Goal: Task Accomplishment & Management: Use online tool/utility

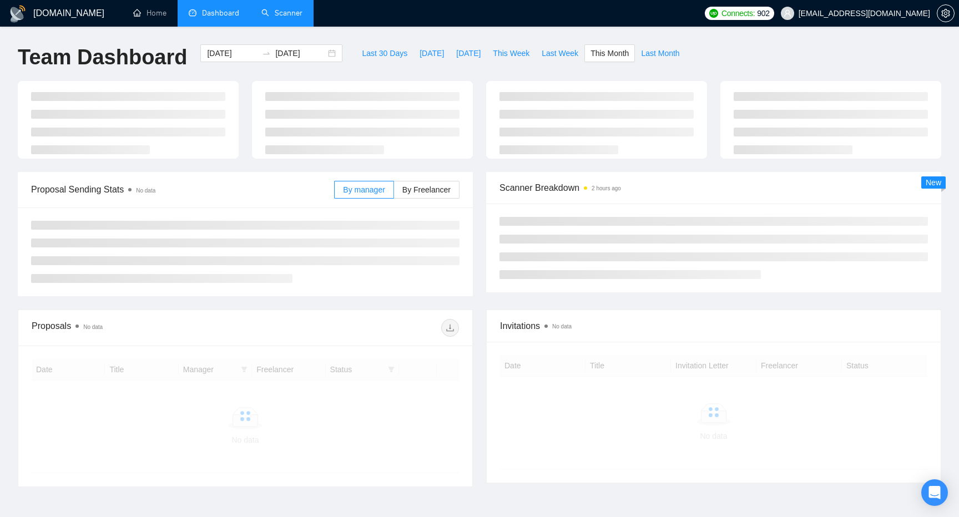
click at [270, 16] on link "Scanner" at bounding box center [281, 12] width 41 height 9
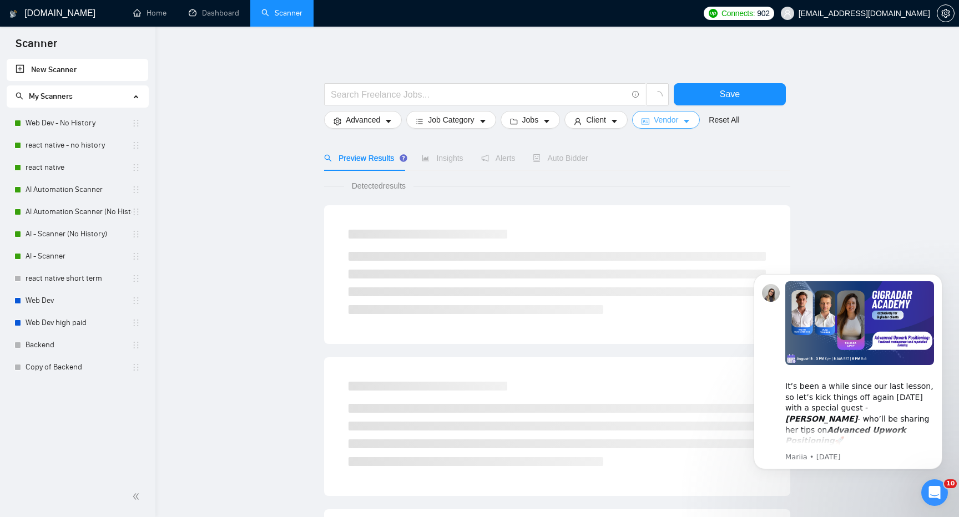
click at [690, 118] on icon "caret-down" at bounding box center [686, 122] width 8 height 8
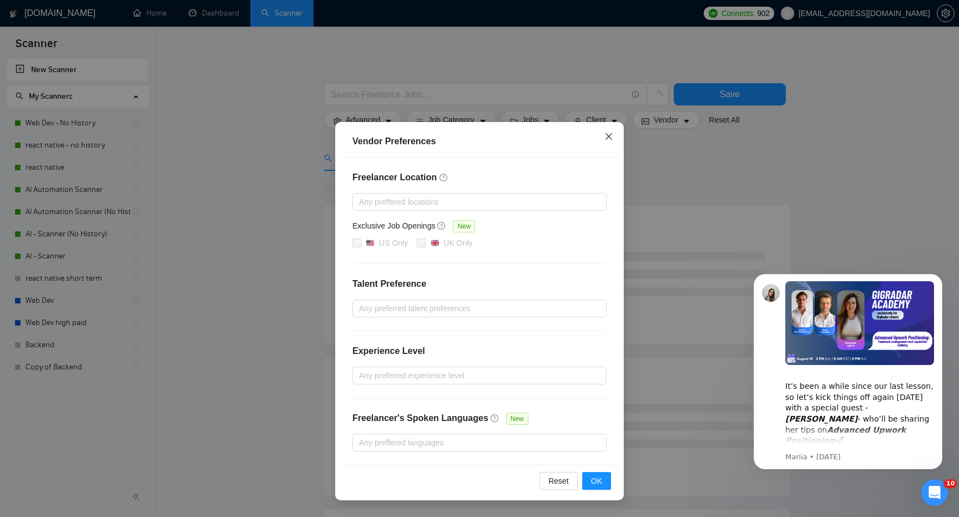
click at [609, 143] on span "Close" at bounding box center [609, 137] width 30 height 30
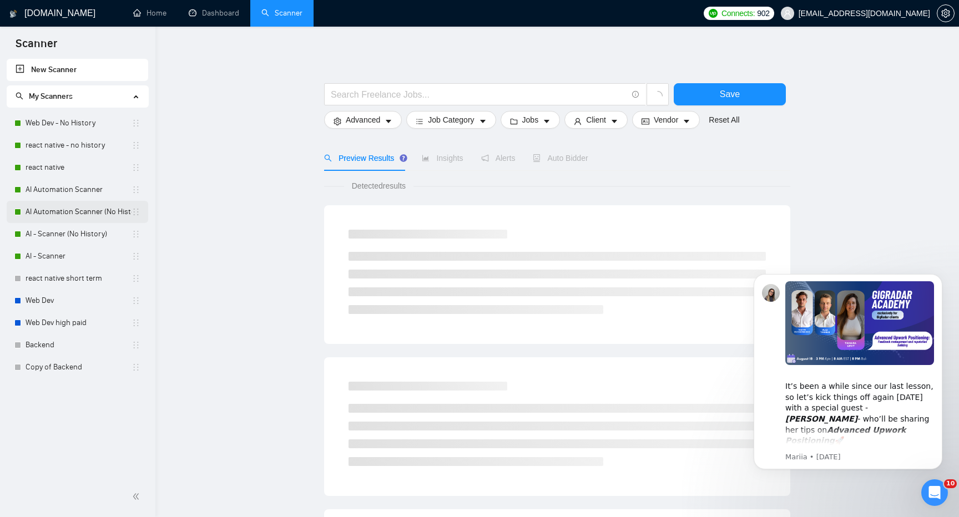
click at [84, 217] on link "AI Automation Scanner (No History)" at bounding box center [79, 212] width 106 height 22
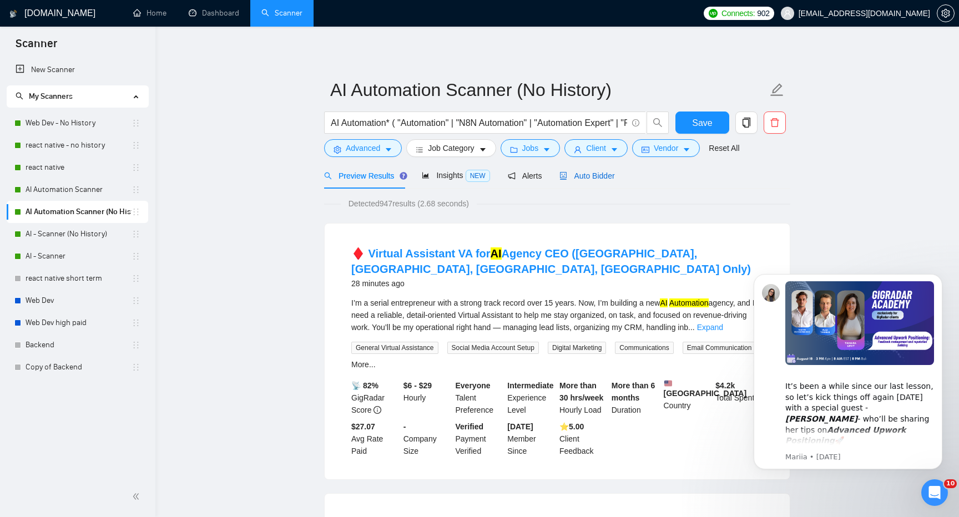
click at [587, 174] on span "Auto Bidder" at bounding box center [586, 175] width 55 height 9
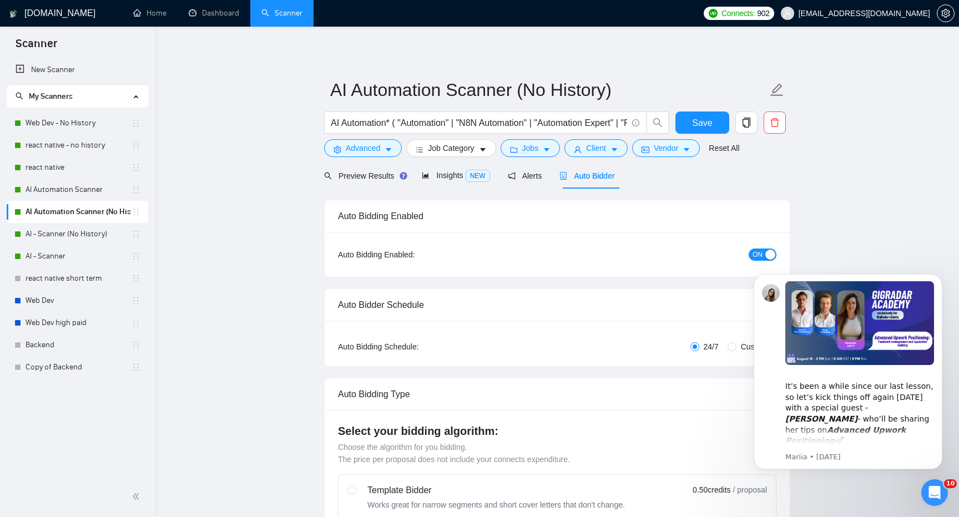
click at [763, 252] on button "ON" at bounding box center [762, 255] width 28 height 12
click at [708, 124] on span "Save" at bounding box center [702, 123] width 20 height 14
click at [67, 229] on link "AI - Scanner (No History)" at bounding box center [79, 234] width 106 height 22
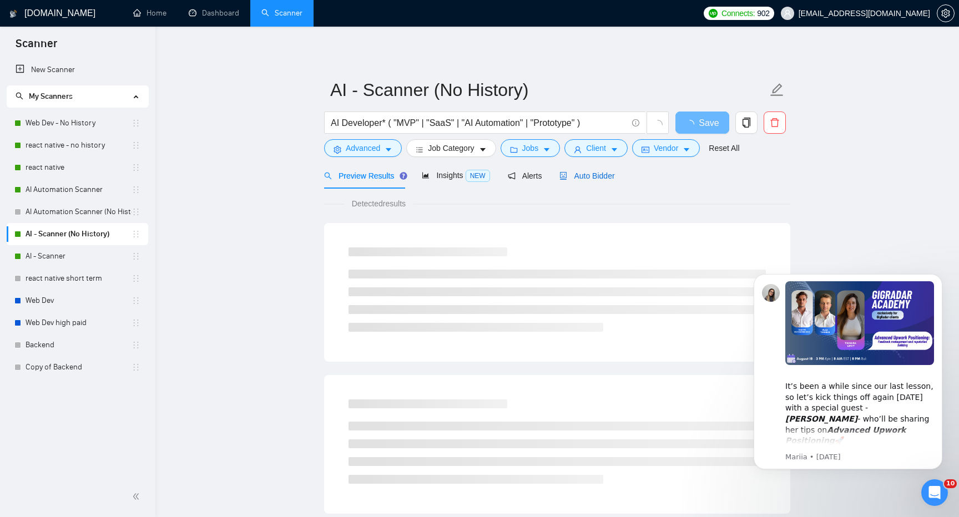
click at [614, 176] on span "Auto Bidder" at bounding box center [586, 175] width 55 height 9
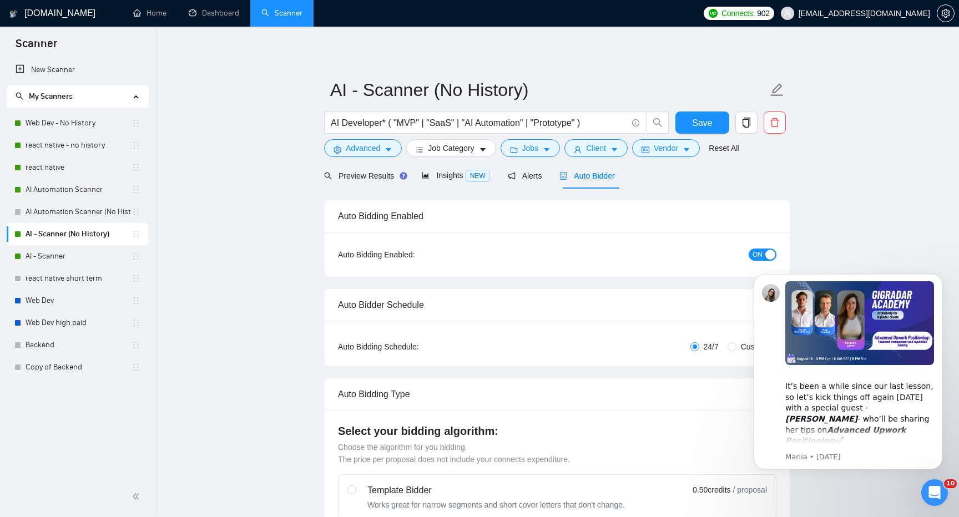
click at [760, 256] on span "ON" at bounding box center [757, 255] width 10 height 12
click at [715, 122] on button "Save" at bounding box center [702, 123] width 54 height 22
click at [63, 259] on link "AI - Scanner" at bounding box center [79, 256] width 106 height 22
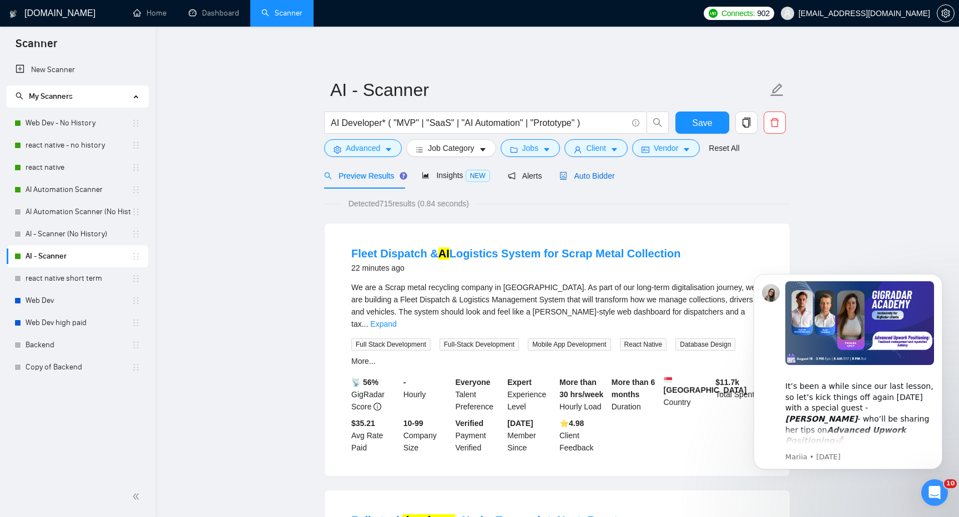
click at [582, 178] on span "Auto Bidder" at bounding box center [586, 175] width 55 height 9
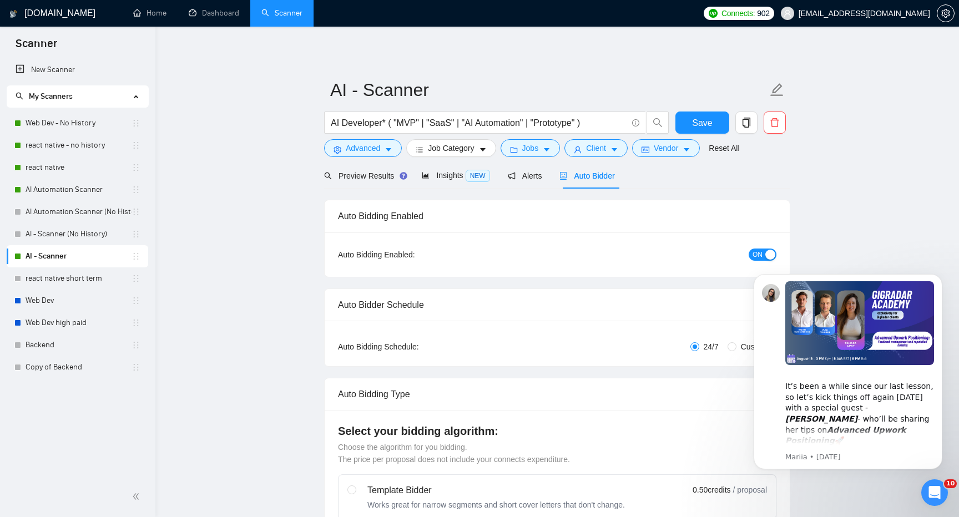
click at [752, 249] on span "ON" at bounding box center [757, 255] width 10 height 12
click at [690, 130] on button "Save" at bounding box center [702, 123] width 54 height 22
click at [62, 191] on link "AI Automation Scanner" at bounding box center [79, 190] width 106 height 22
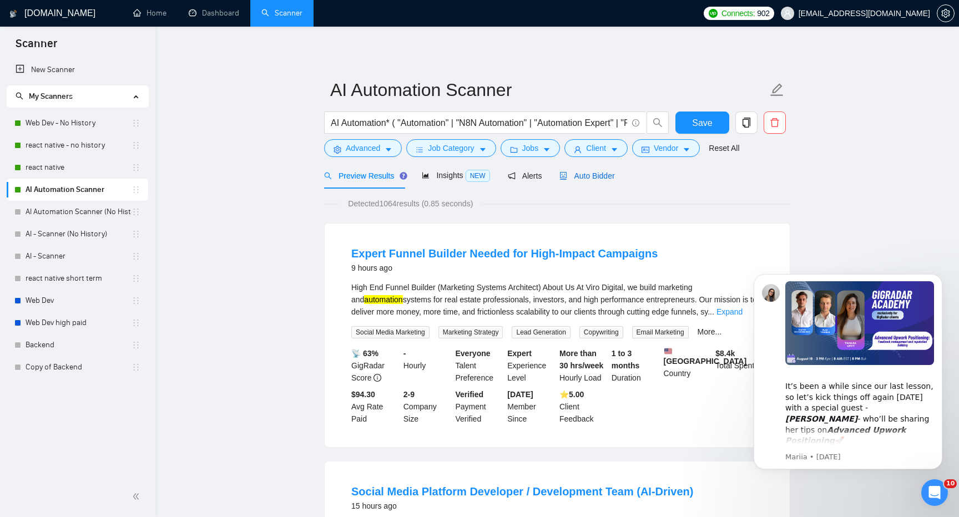
click at [609, 181] on div "Auto Bidder" at bounding box center [586, 176] width 55 height 12
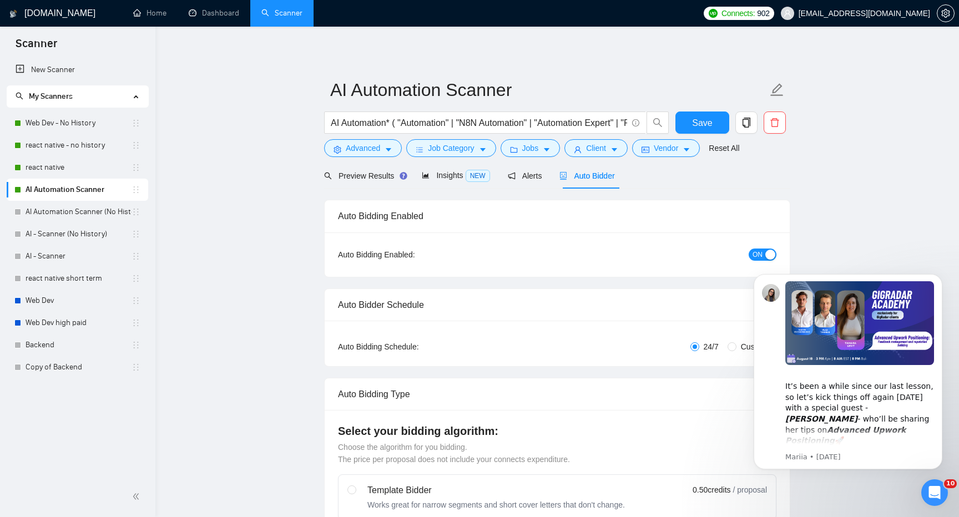
click at [773, 254] on div "button" at bounding box center [770, 255] width 10 height 10
click at [701, 121] on span "Save" at bounding box center [702, 123] width 20 height 14
